Goal: Information Seeking & Learning: Learn about a topic

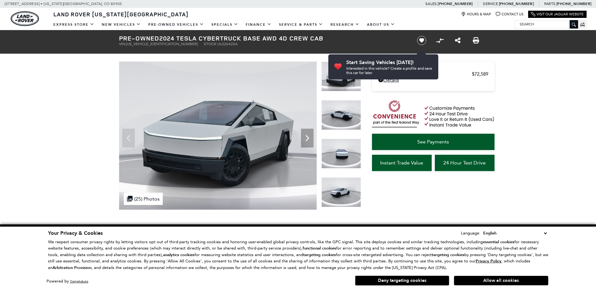
click at [546, 235] on select "English Spanish / Español English / [GEOGRAPHIC_DATA] Korean / 한국어 Vietnamese /…" at bounding box center [515, 233] width 67 height 7
click at [458, 200] on div "Dealer Handling $689 Retailer Selling Price $72,589 Disclaimer: Dealer Handling…" at bounding box center [424, 120] width 126 height 180
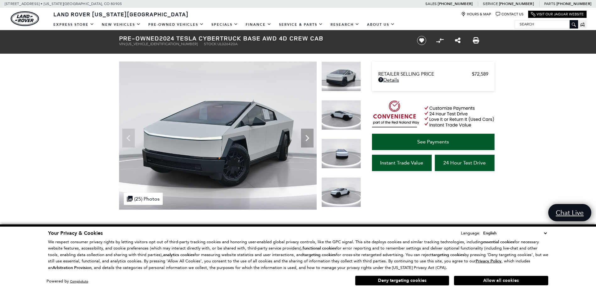
click at [410, 284] on button "Deny targeting cookies" at bounding box center [402, 281] width 94 height 10
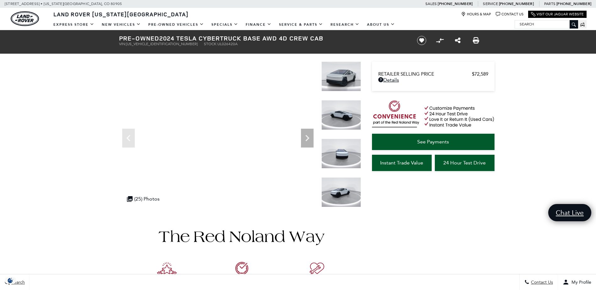
click at [342, 69] on img at bounding box center [341, 77] width 40 height 30
click at [307, 139] on icon "Next" at bounding box center [307, 138] width 4 height 6
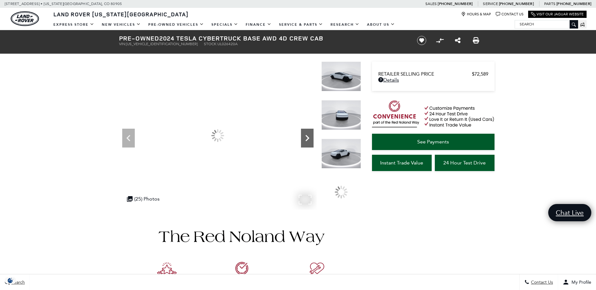
click at [307, 139] on icon "Next" at bounding box center [307, 138] width 4 height 6
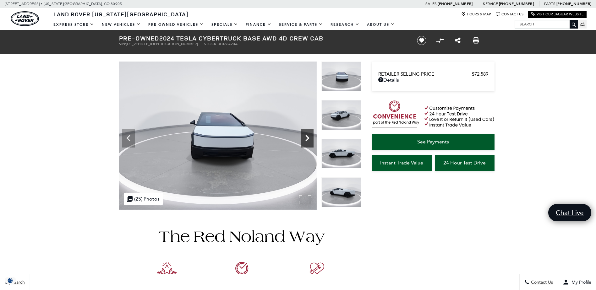
click at [307, 139] on icon "Next" at bounding box center [307, 138] width 4 height 6
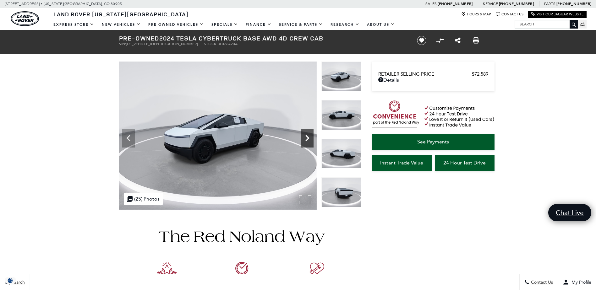
click at [307, 139] on icon "Next" at bounding box center [307, 138] width 4 height 6
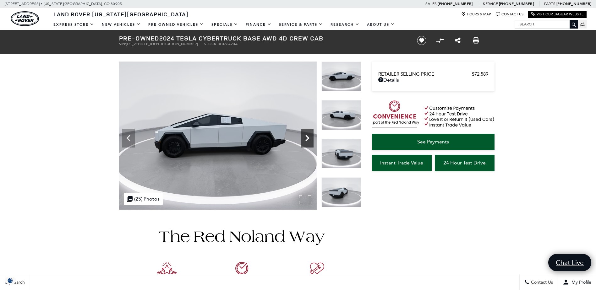
click at [307, 139] on icon "Next" at bounding box center [307, 138] width 4 height 6
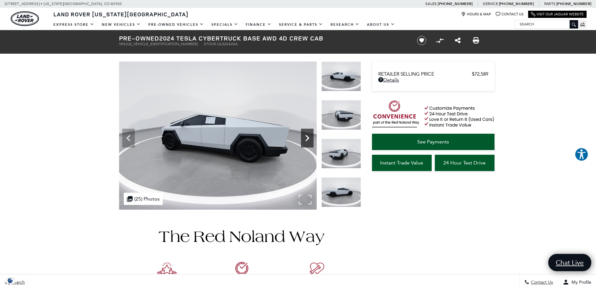
click at [307, 139] on icon "Next" at bounding box center [307, 138] width 4 height 6
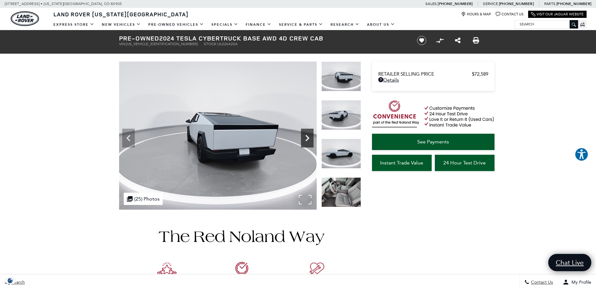
click at [307, 139] on icon "Next" at bounding box center [307, 138] width 4 height 6
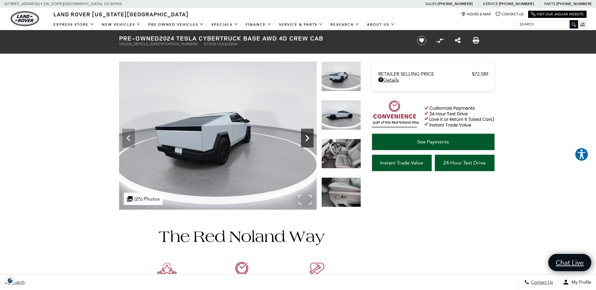
click at [307, 139] on icon "Next" at bounding box center [307, 138] width 4 height 6
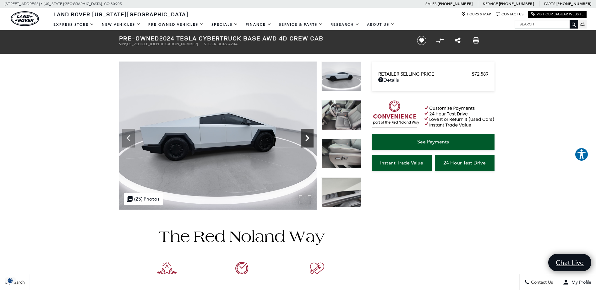
click at [307, 139] on icon "Next" at bounding box center [307, 138] width 4 height 6
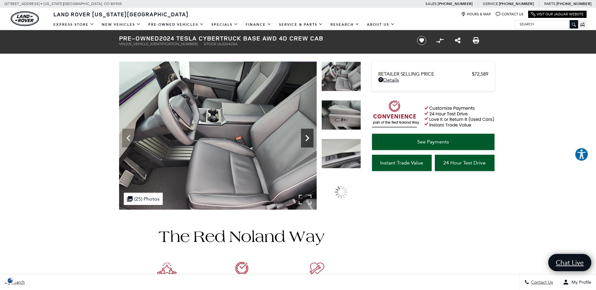
click at [307, 139] on icon "Next" at bounding box center [307, 138] width 4 height 6
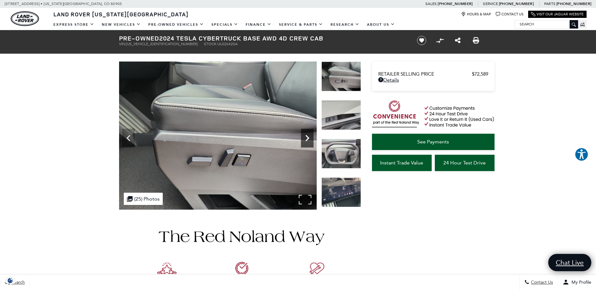
click at [307, 139] on icon "Next" at bounding box center [307, 138] width 4 height 6
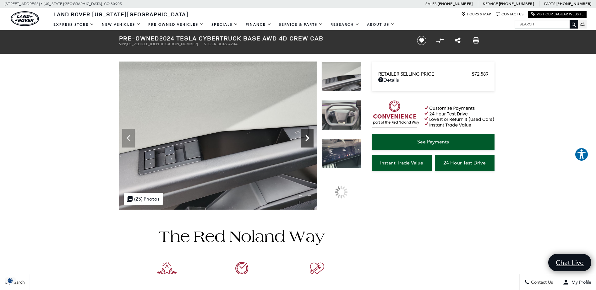
click at [307, 139] on icon "Next" at bounding box center [307, 138] width 4 height 6
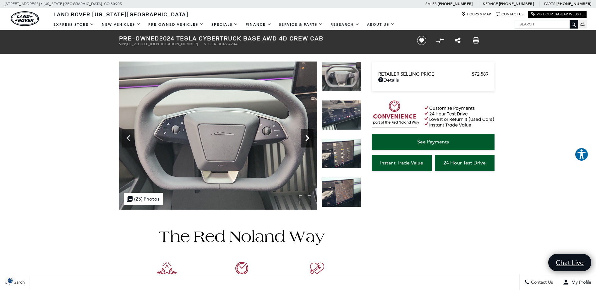
click at [307, 139] on icon "Next" at bounding box center [307, 138] width 4 height 6
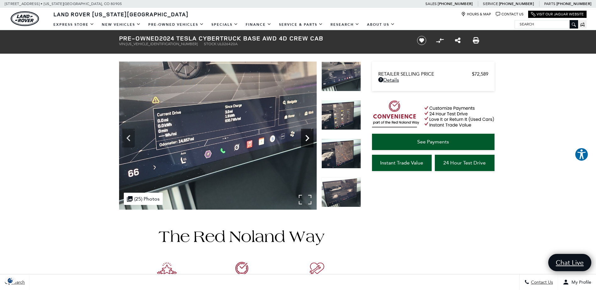
click at [307, 139] on icon "Next" at bounding box center [307, 138] width 4 height 6
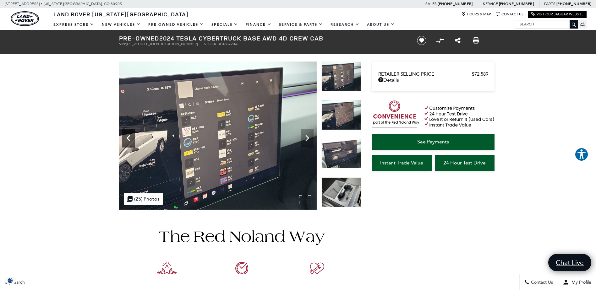
click at [130, 141] on icon "Previous" at bounding box center [128, 138] width 13 height 13
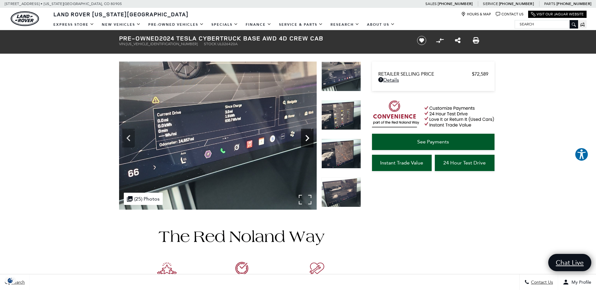
click at [305, 137] on icon "Next" at bounding box center [307, 138] width 13 height 13
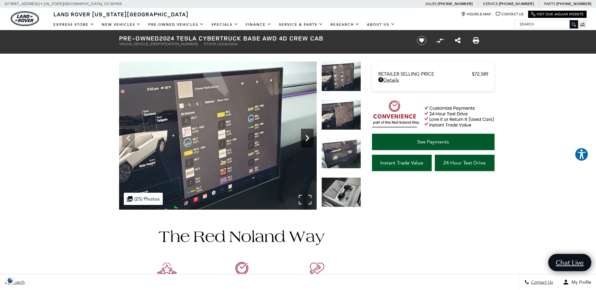
click at [305, 137] on icon "Next" at bounding box center [307, 138] width 13 height 13
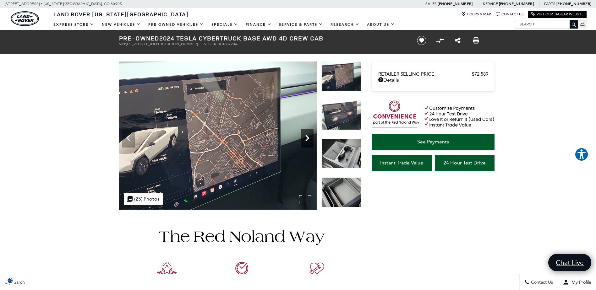
click at [305, 137] on icon "Next" at bounding box center [307, 138] width 13 height 13
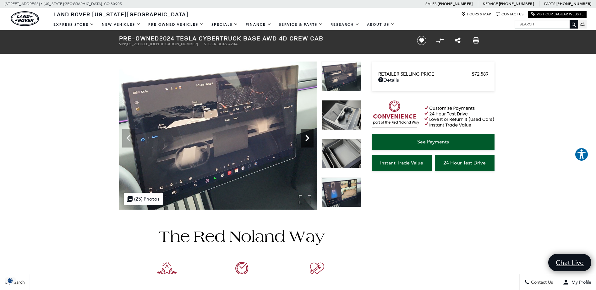
click at [305, 137] on icon "Next" at bounding box center [307, 138] width 13 height 13
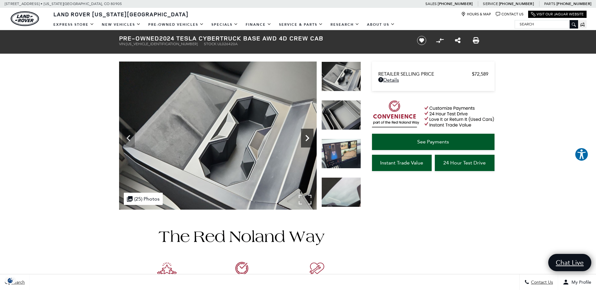
click at [305, 137] on icon "Next" at bounding box center [307, 138] width 13 height 13
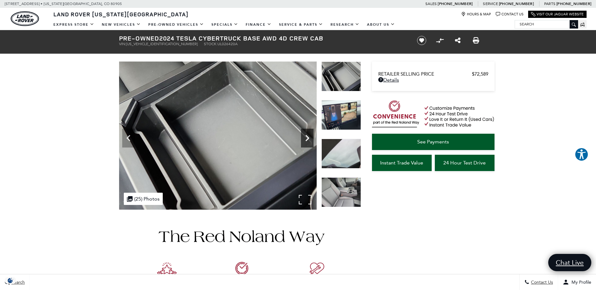
click at [305, 137] on icon "Next" at bounding box center [307, 138] width 13 height 13
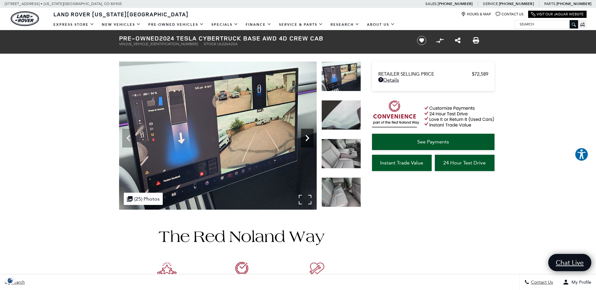
click at [305, 137] on icon "Next" at bounding box center [307, 138] width 13 height 13
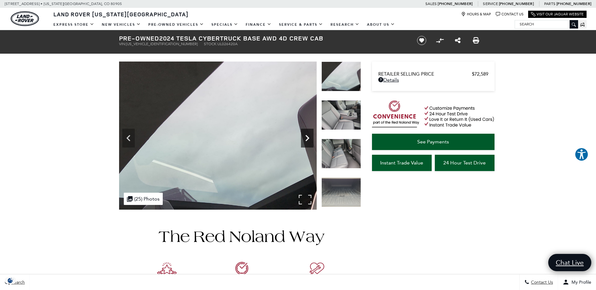
click at [305, 137] on icon "Next" at bounding box center [307, 138] width 13 height 13
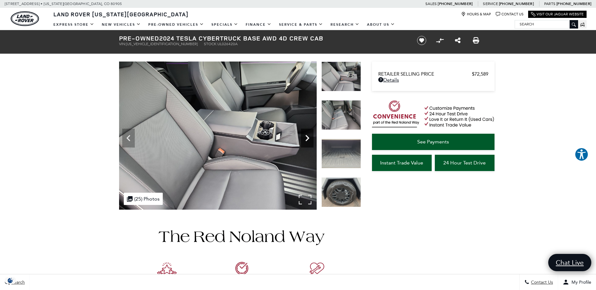
click at [307, 137] on icon "Next" at bounding box center [307, 138] width 4 height 6
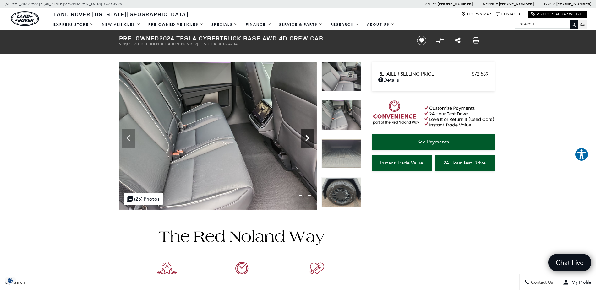
click at [307, 137] on icon "Next" at bounding box center [307, 138] width 4 height 6
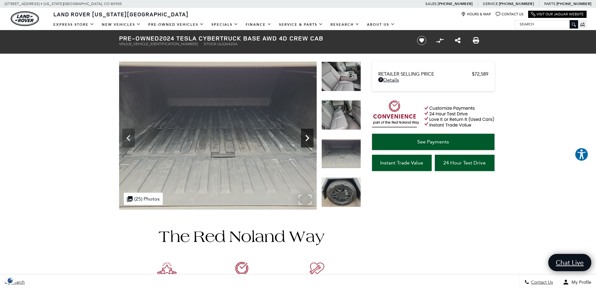
click at [307, 137] on icon "Next" at bounding box center [307, 138] width 4 height 6
